Goal: Information Seeking & Learning: Learn about a topic

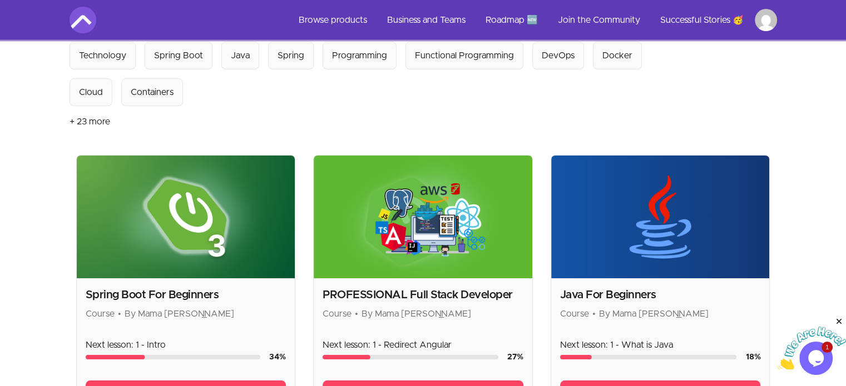
scroll to position [133, 0]
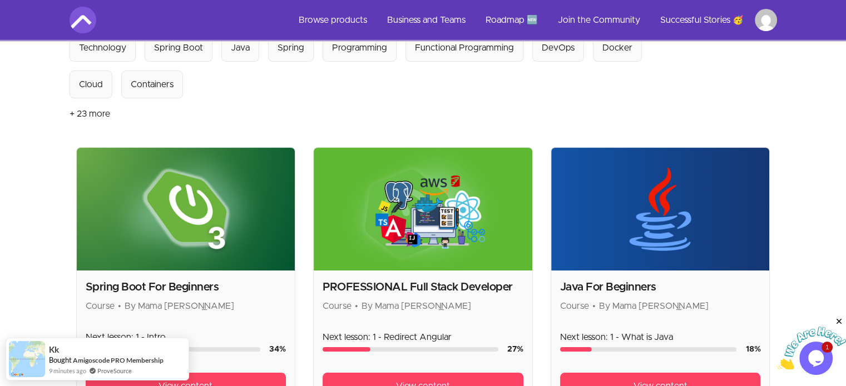
click at [839, 319] on icon "Close" at bounding box center [839, 322] width 10 height 10
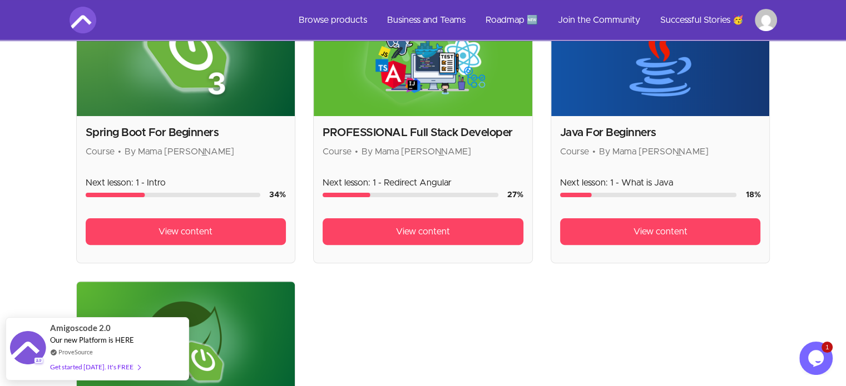
scroll to position [0, 0]
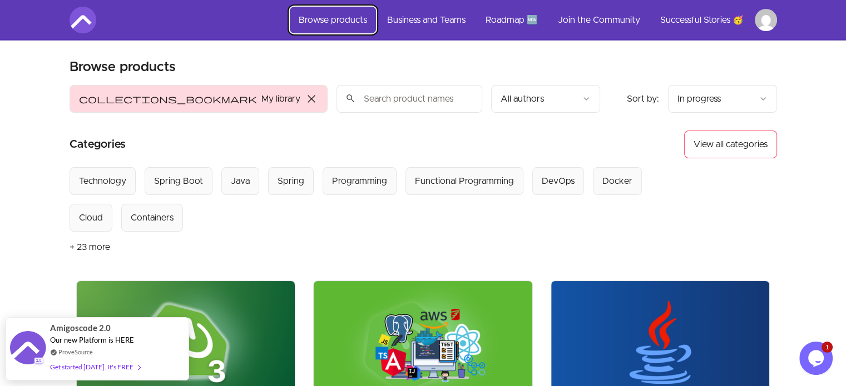
click at [326, 19] on link "Browse products" at bounding box center [333, 20] width 86 height 27
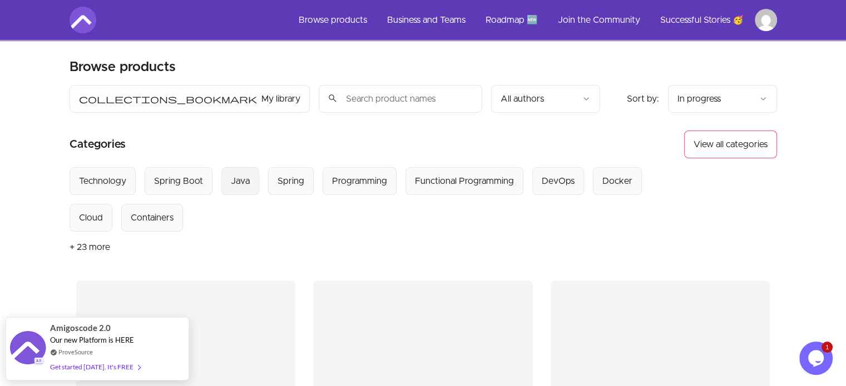
click at [234, 184] on div "Java" at bounding box center [240, 181] width 19 height 13
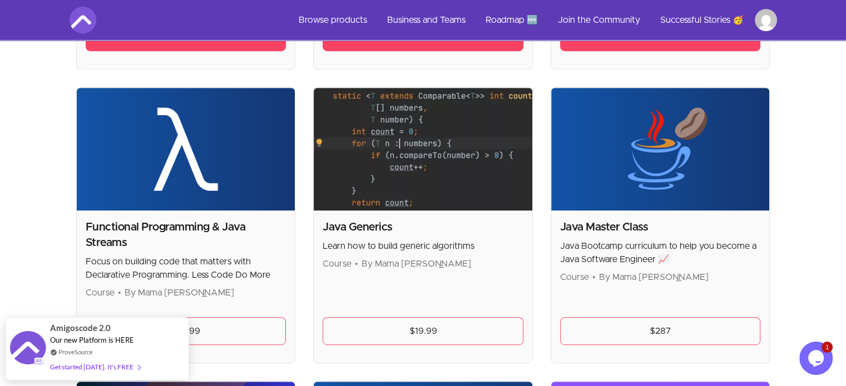
scroll to position [504, 0]
